Goal: Transaction & Acquisition: Download file/media

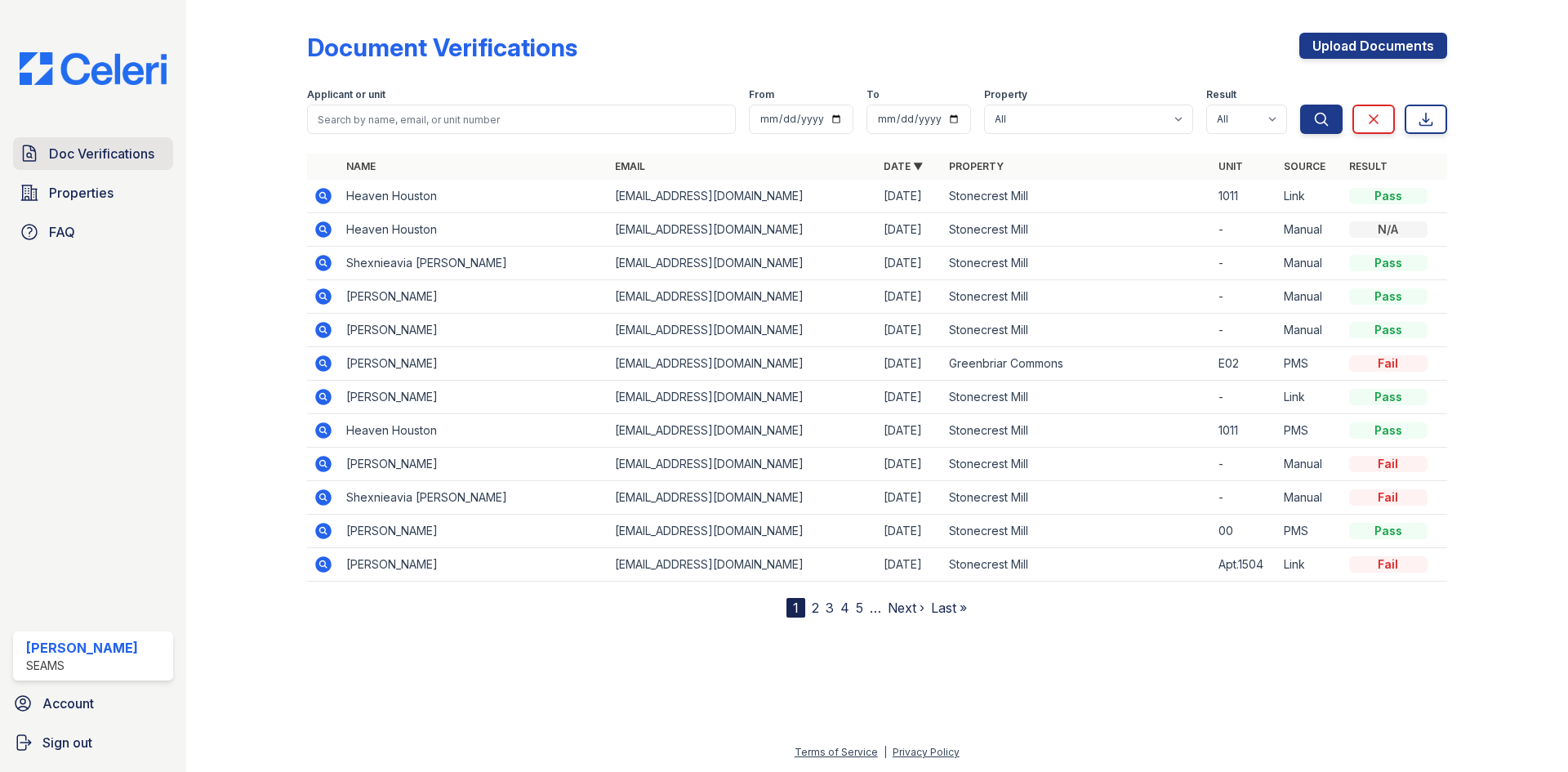
click at [47, 149] on link "Doc Verifications" at bounding box center [93, 154] width 160 height 32
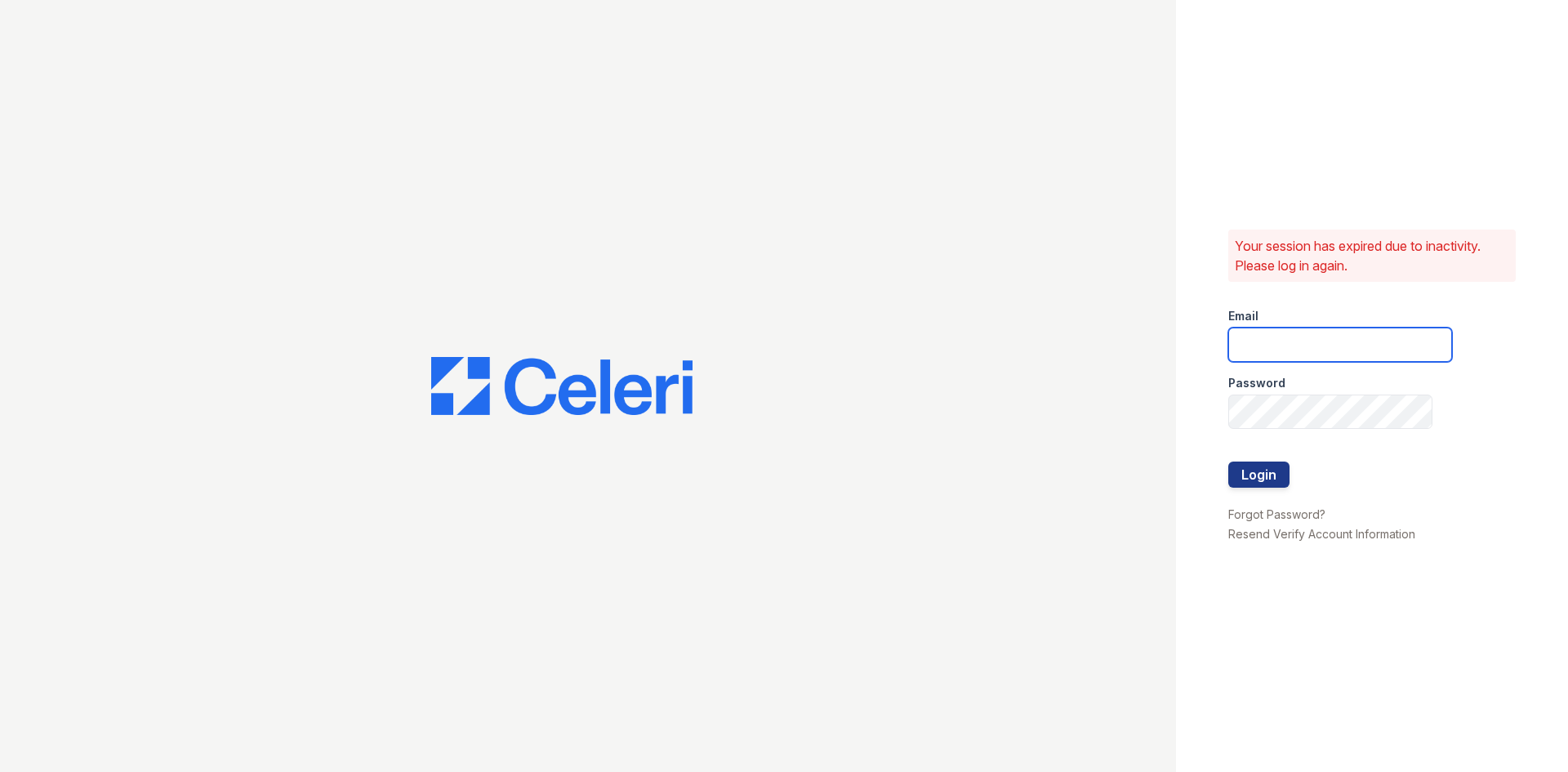
type input "[PERSON_NAME][EMAIL_ADDRESS][PERSON_NAME][DOMAIN_NAME]"
click at [1276, 479] on button "Login" at bounding box center [1259, 474] width 61 height 26
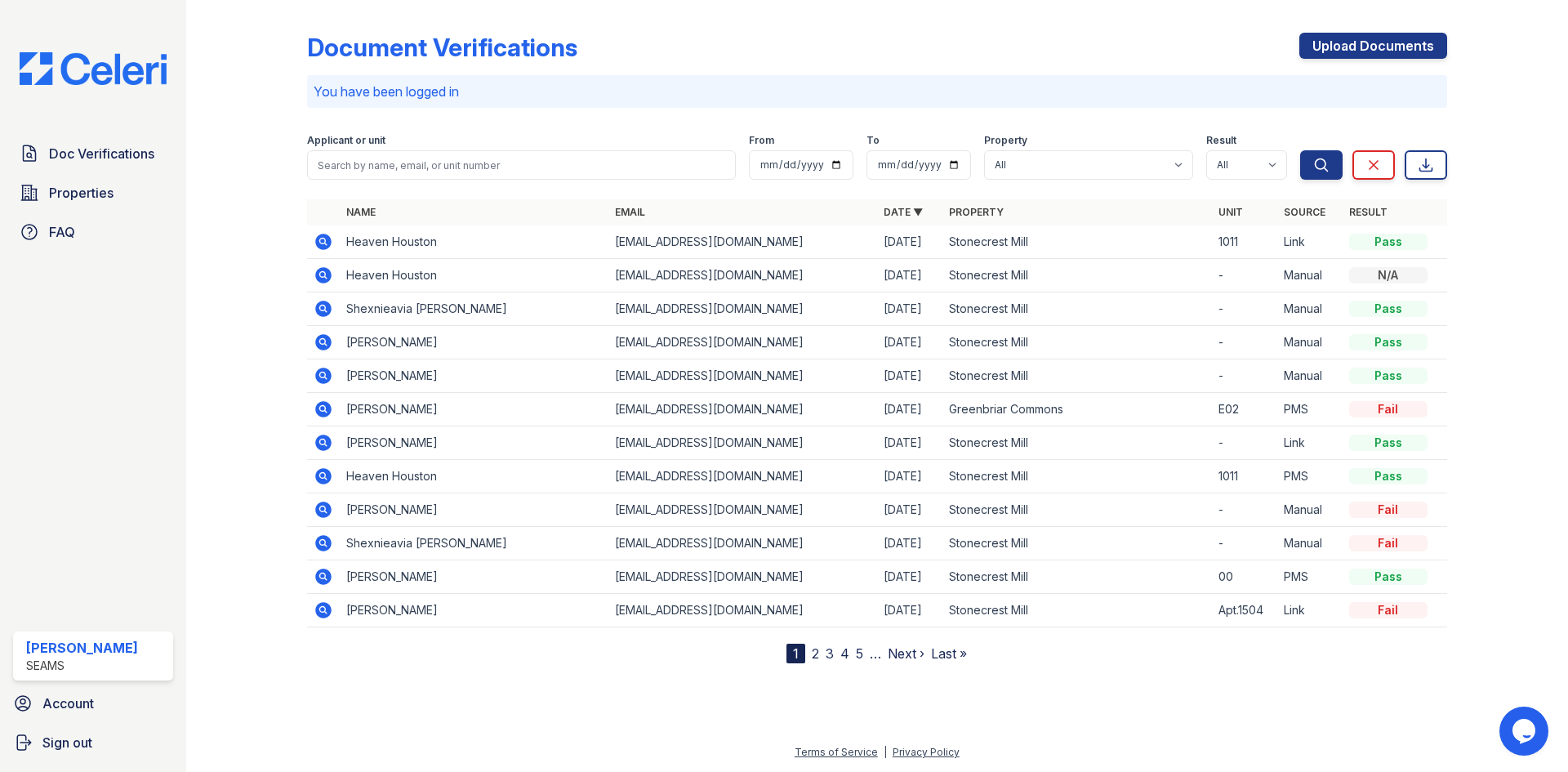
click at [323, 372] on icon at bounding box center [323, 375] width 20 height 20
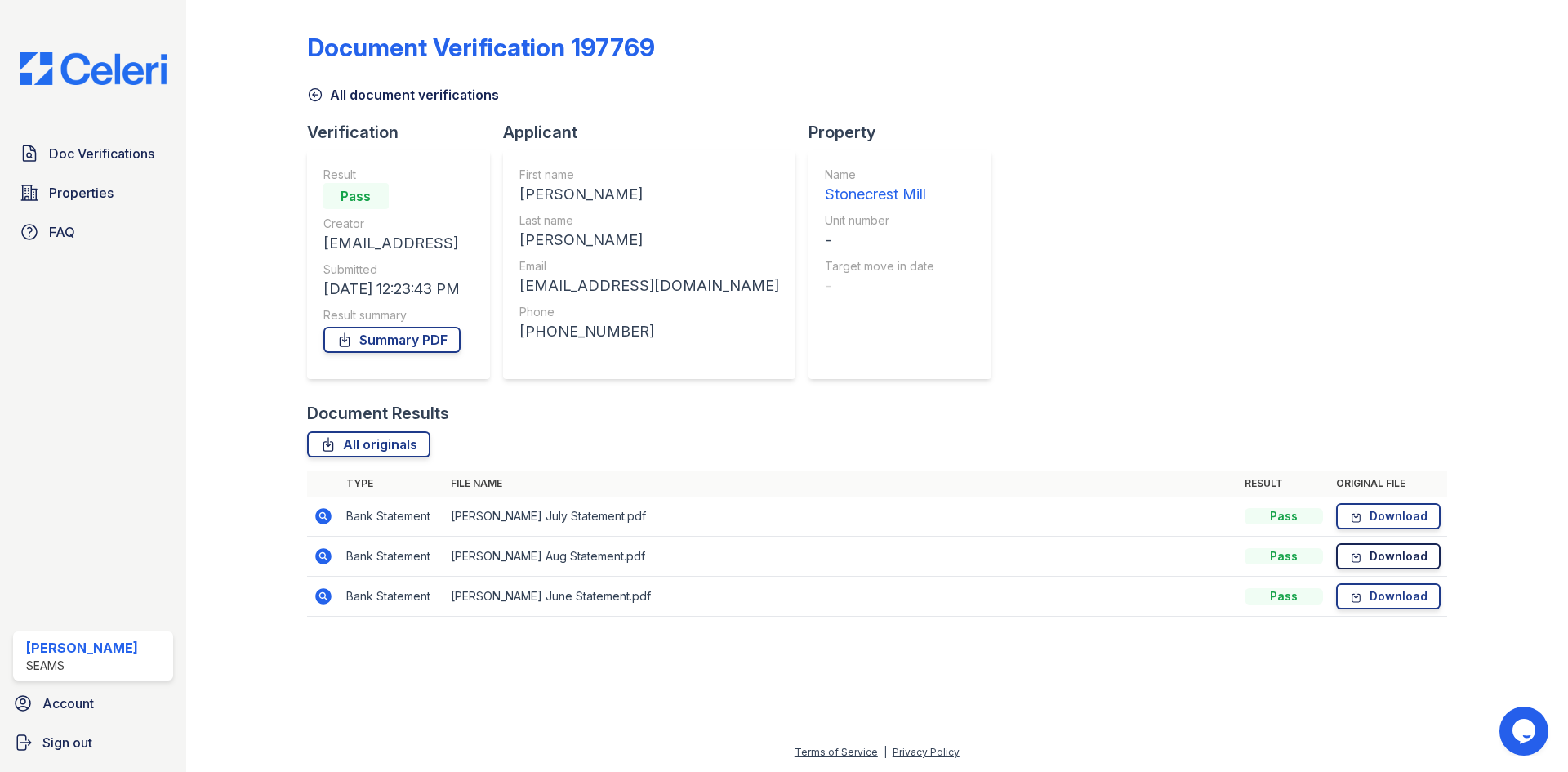
click at [1415, 554] on link "Download" at bounding box center [1388, 556] width 105 height 26
click at [316, 91] on icon at bounding box center [315, 94] width 16 height 16
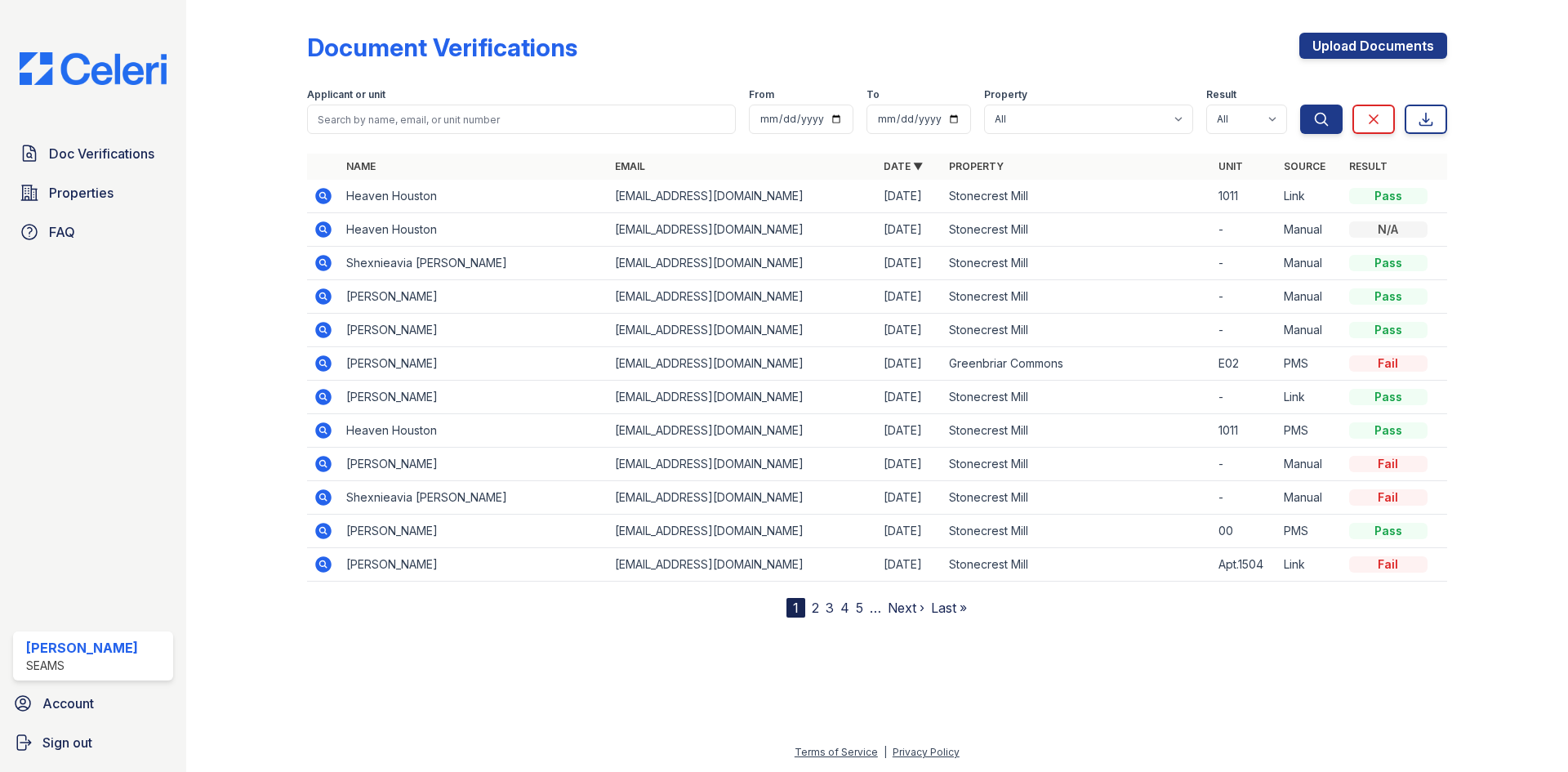
click at [319, 295] on icon at bounding box center [323, 296] width 20 height 20
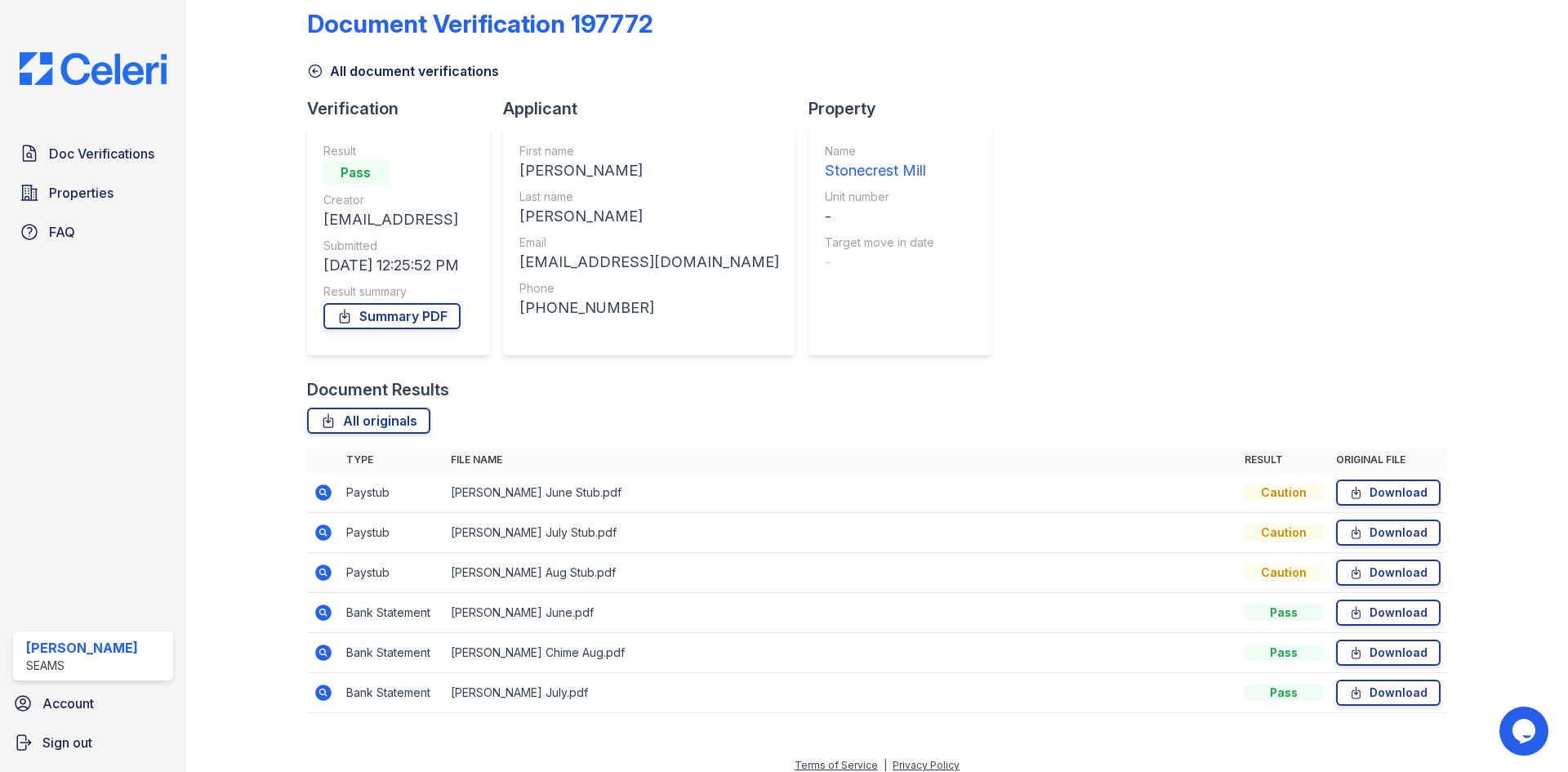
scroll to position [37, 0]
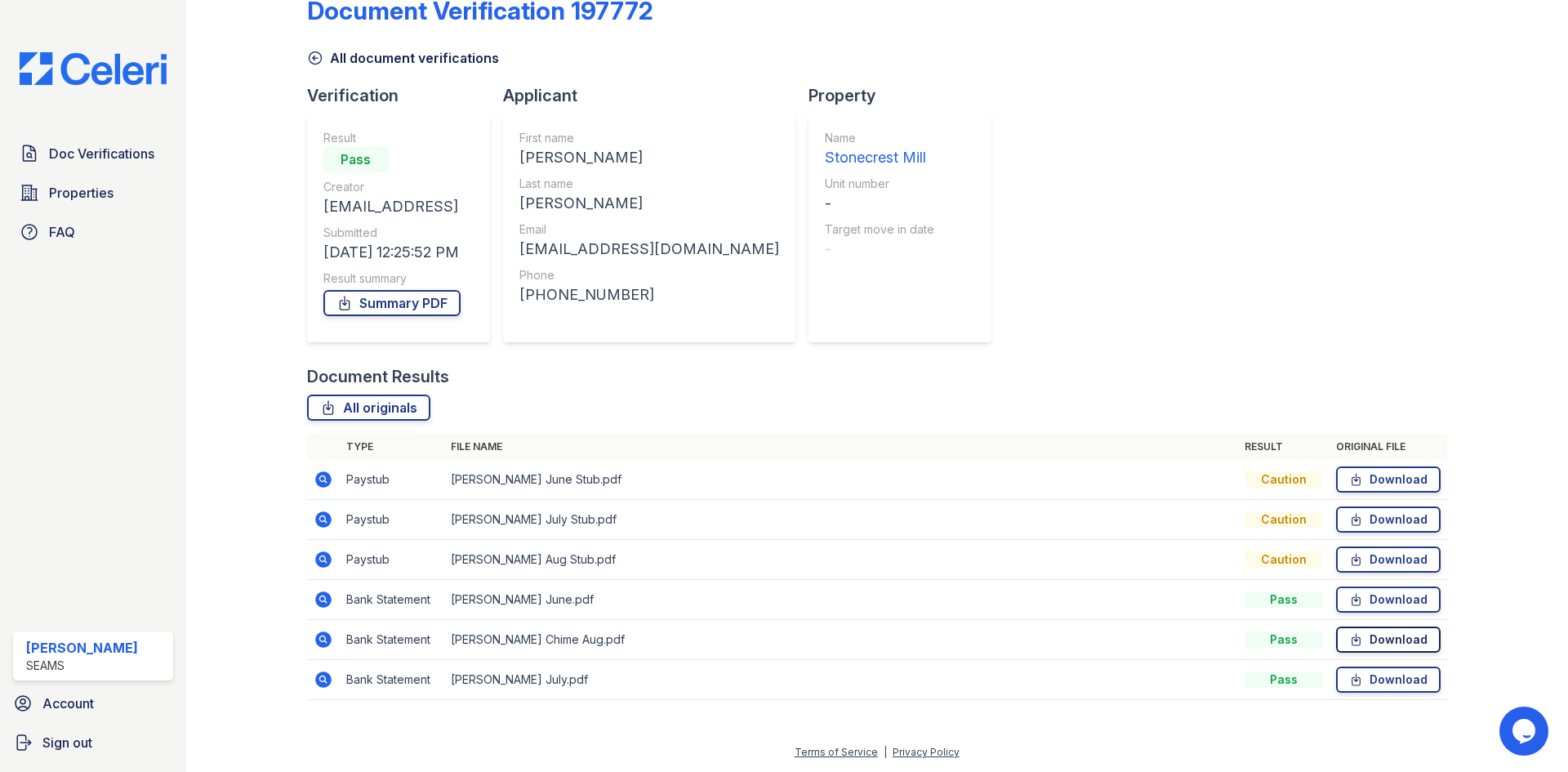
click at [1362, 633] on link "Download" at bounding box center [1388, 639] width 105 height 26
click at [1349, 674] on icon at bounding box center [1356, 679] width 14 height 16
click at [1336, 557] on link "Download" at bounding box center [1388, 559] width 105 height 26
